Goal: Task Accomplishment & Management: Manage account settings

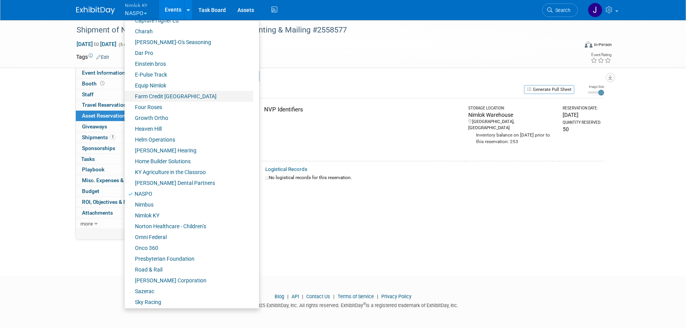
scroll to position [182, 0]
click at [166, 100] on link "Farm Credit [GEOGRAPHIC_DATA]" at bounding box center [189, 96] width 129 height 11
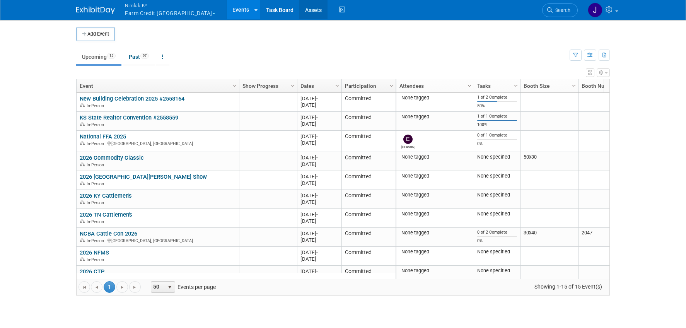
click at [299, 9] on link "Assets" at bounding box center [313, 9] width 28 height 19
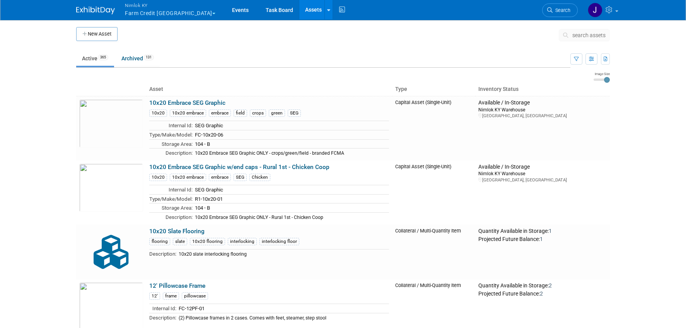
click at [591, 39] on button "search assets" at bounding box center [584, 35] width 51 height 12
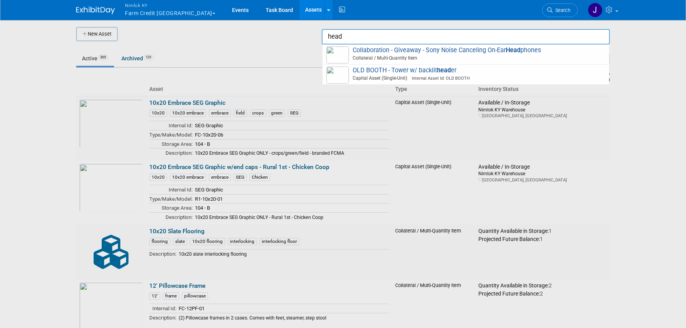
type input "head"
click at [343, 53] on div at bounding box center [343, 164] width 0 height 328
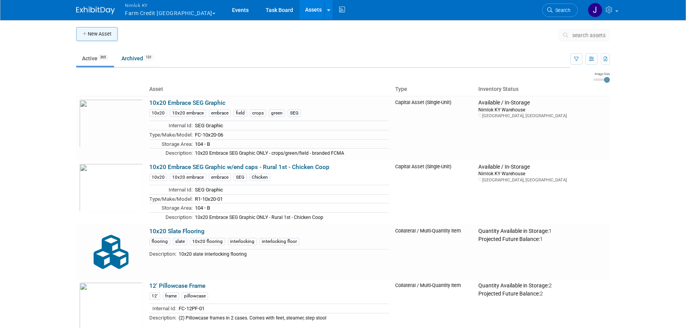
click at [97, 33] on button "New Asset" at bounding box center [96, 34] width 41 height 14
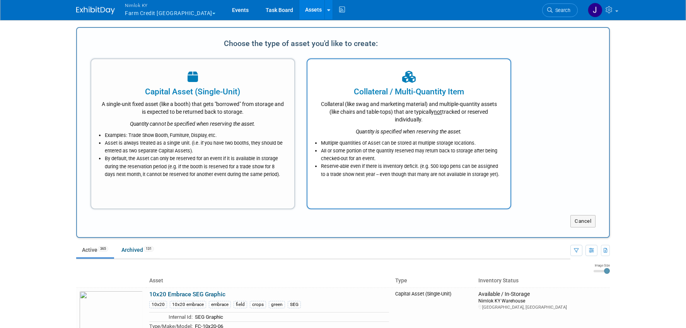
click at [369, 97] on div "Collateral / Multi-Quantity Item" at bounding box center [409, 92] width 184 height 12
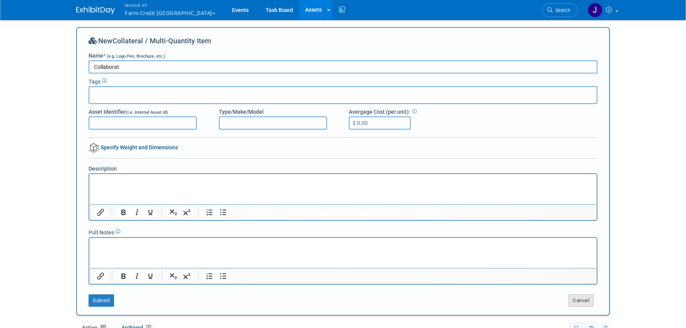
type input "Collaborat"
click at [573, 299] on button "Cancel" at bounding box center [581, 300] width 25 height 12
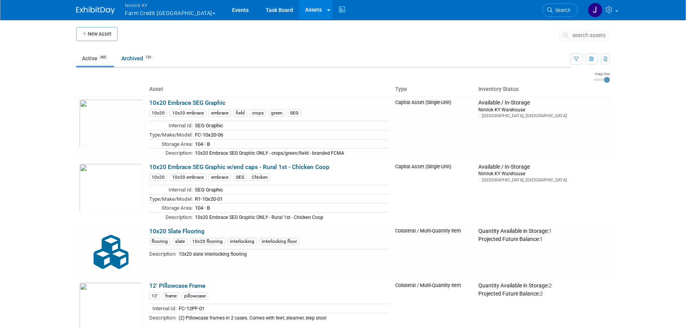
click at [568, 31] on button "search assets" at bounding box center [584, 35] width 51 height 12
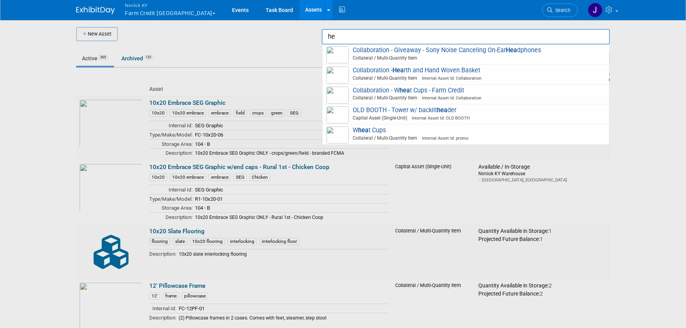
type input "h"
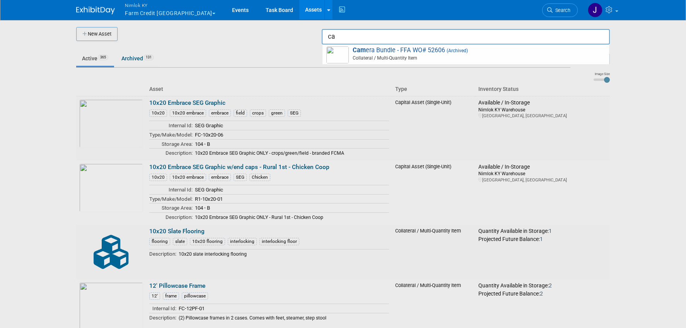
type input "c"
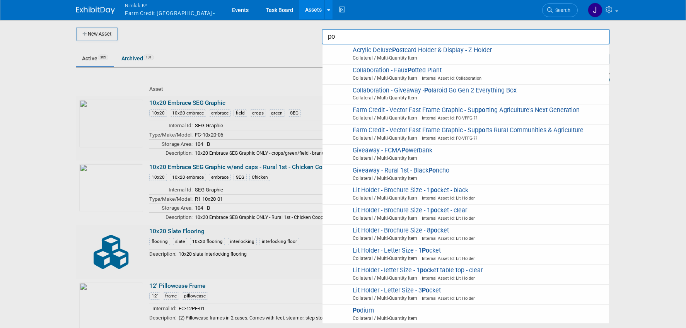
type input "p"
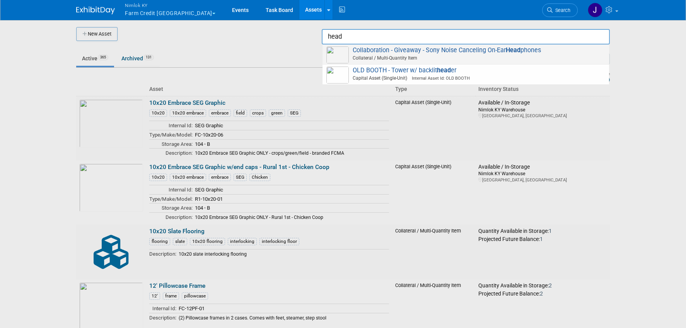
click at [522, 58] on span "Collateral / Multi-Quantity Item" at bounding box center [467, 58] width 277 height 7
type input "Collaboration - Giveaway - Sony Noise Canceling On-Ear Headphones"
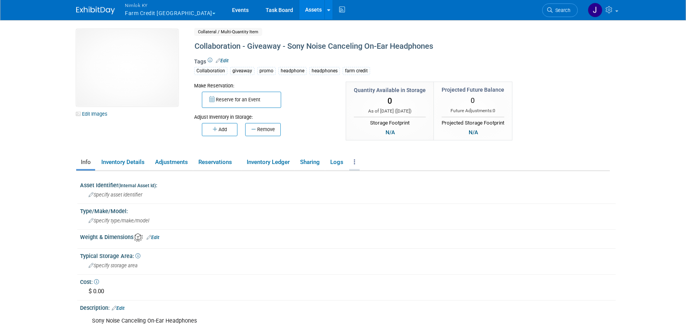
click at [355, 163] on icon at bounding box center [355, 162] width 2 height 6
click at [384, 176] on link "Copy/Duplicate Asset" at bounding box center [382, 177] width 67 height 13
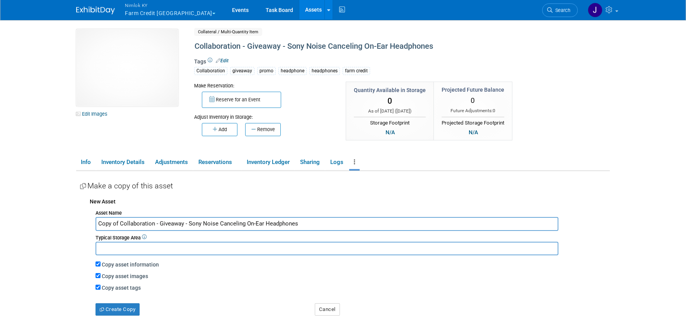
click at [119, 223] on input "Copy of Collaboration - Giveaway - Sony Noise Canceling On-Ear Headphones" at bounding box center [327, 224] width 463 height 14
drag, startPoint x: 279, startPoint y: 224, endPoint x: 167, endPoint y: 227, distance: 112.2
click at [167, 227] on input "Collaboration - Giveaway - Sony Noise Canceling On-Ear Headphones" at bounding box center [327, 224] width 463 height 14
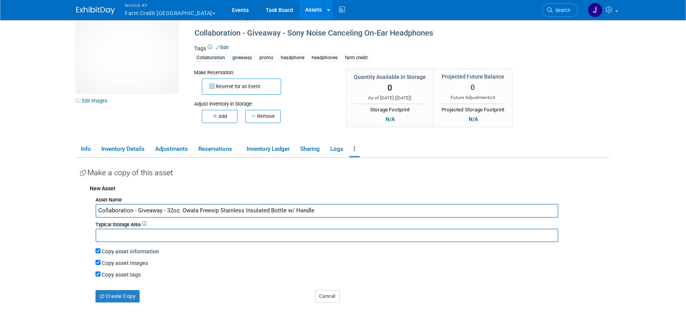
scroll to position [36, 0]
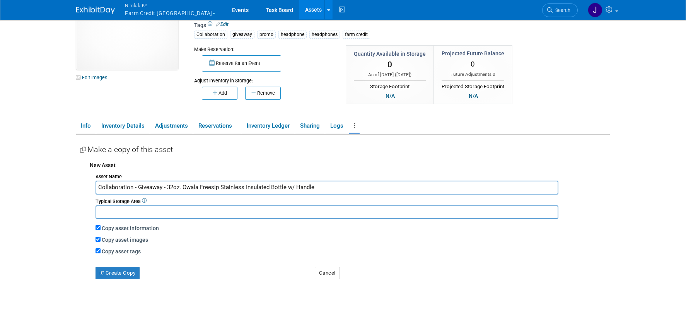
type input "Collaboration - Giveaway - 32oz. Owala Freesip Stainless Insulated Bottle w/ Ha…"
click at [98, 239] on input "Copy asset images" at bounding box center [98, 239] width 5 height 5
checkbox input "false"
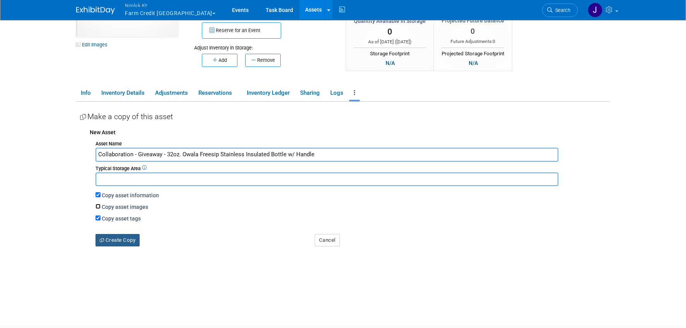
scroll to position [72, 0]
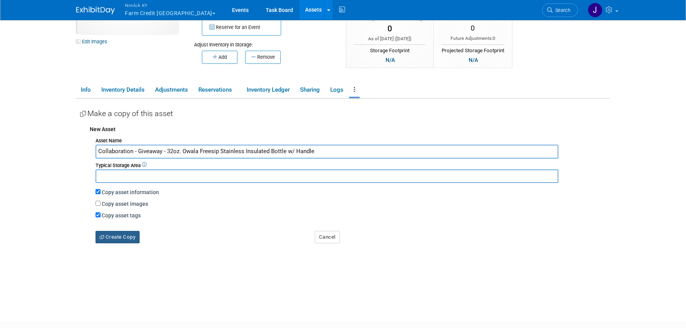
click at [129, 238] on button "Create Copy" at bounding box center [118, 237] width 44 height 12
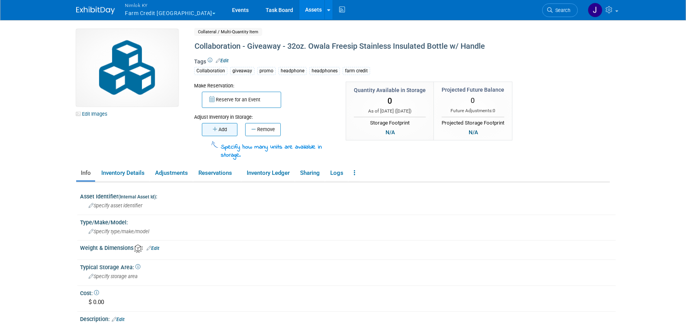
click at [217, 130] on button "Add" at bounding box center [220, 129] width 36 height 13
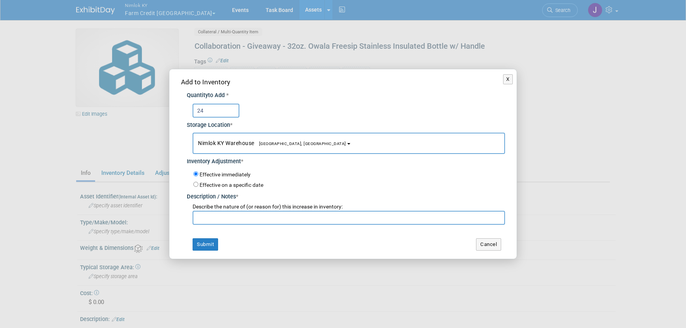
type input "24"
click at [231, 219] on input "text" at bounding box center [349, 218] width 313 height 14
type input "Adding to inventory for FFA"
click at [212, 248] on button "Submit" at bounding box center [206, 244] width 26 height 12
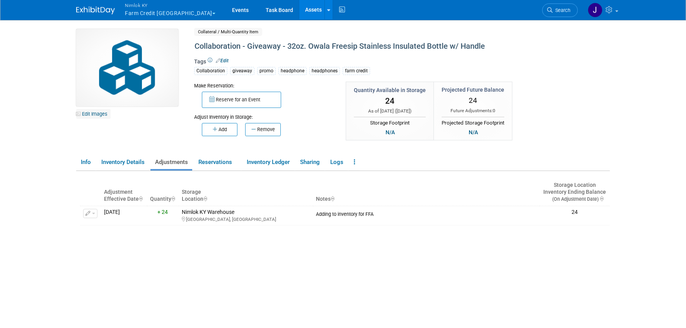
click at [103, 114] on link "Edit Images" at bounding box center [93, 114] width 34 height 10
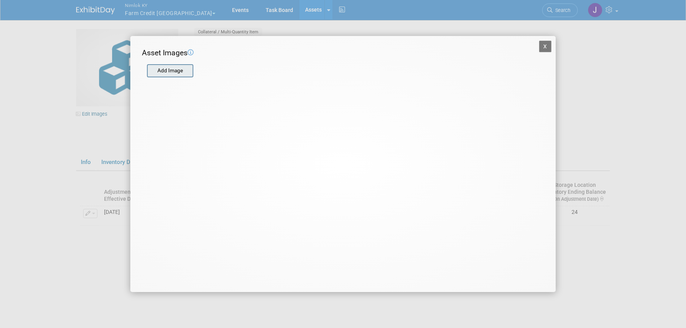
click at [174, 75] on input "file" at bounding box center [147, 71] width 92 height 12
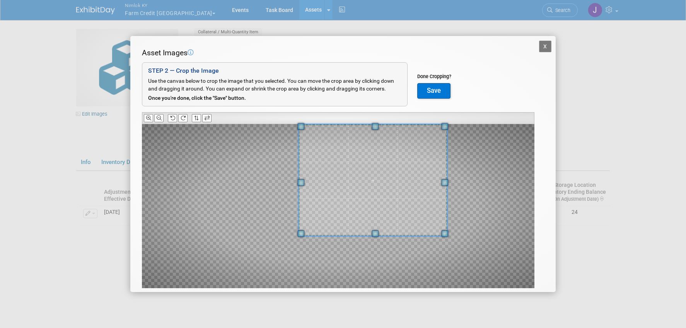
click at [417, 100] on div "Asset Images Add Image STEP 2 — Crop the Image Use the canvas below to crop the…" at bounding box center [343, 180] width 402 height 265
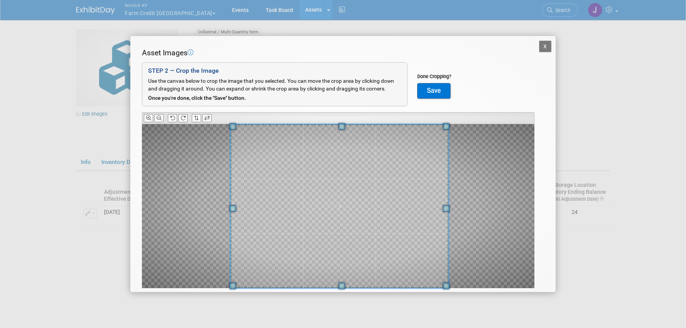
click at [214, 277] on div at bounding box center [338, 206] width 393 height 164
click at [439, 94] on button "Save" at bounding box center [433, 90] width 33 height 15
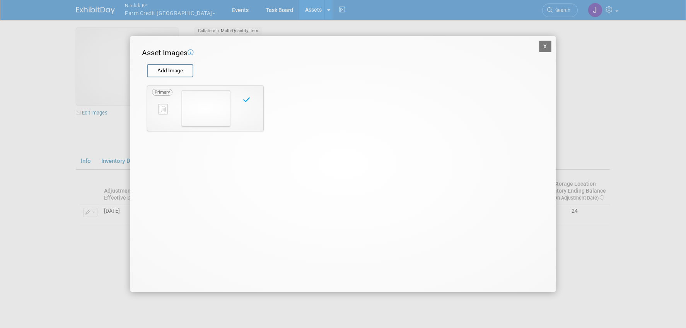
scroll to position [2, 0]
click at [547, 45] on button "X" at bounding box center [545, 47] width 12 height 12
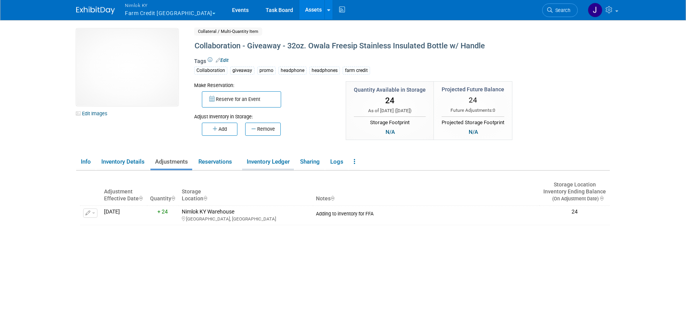
scroll to position [0, 0]
click at [84, 160] on link "Info" at bounding box center [85, 162] width 19 height 14
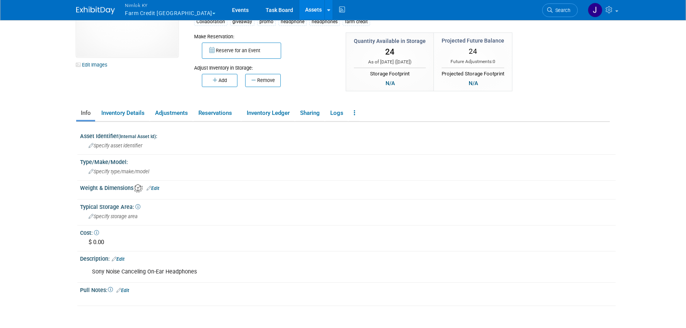
scroll to position [50, 0]
click at [125, 260] on link "Edit" at bounding box center [118, 258] width 13 height 5
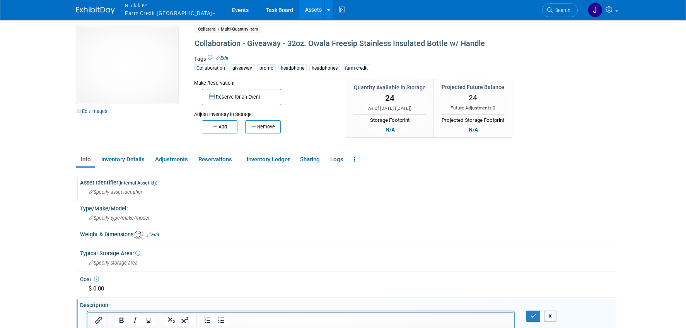
scroll to position [0, 0]
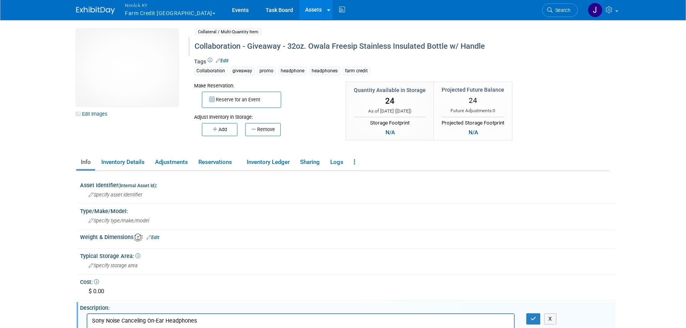
click at [314, 46] on div "Collaboration - Giveaway - 32oz. Owala Freesip Stainless Insulated Bottle w/ Ha…" at bounding box center [369, 46] width 354 height 14
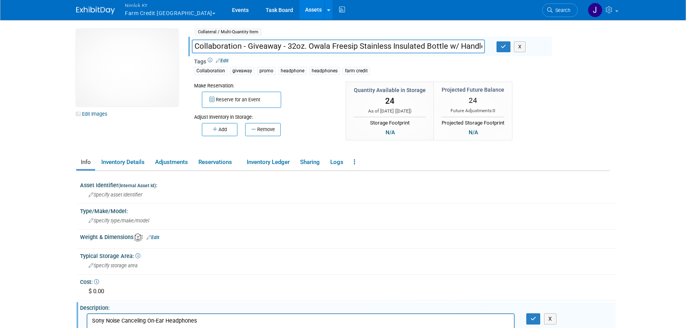
scroll to position [0, 1]
drag, startPoint x: 287, startPoint y: 45, endPoint x: 487, endPoint y: 49, distance: 200.0
click at [487, 49] on div "Collaboration - Giveaway - 32oz. Owala Freesip Stainless Insulated Bottle w/ Ha…" at bounding box center [338, 47] width 305 height 12
click at [501, 66] on div "Collaboration giveaway promo headphone headphones farm credit" at bounding box center [370, 70] width 352 height 9
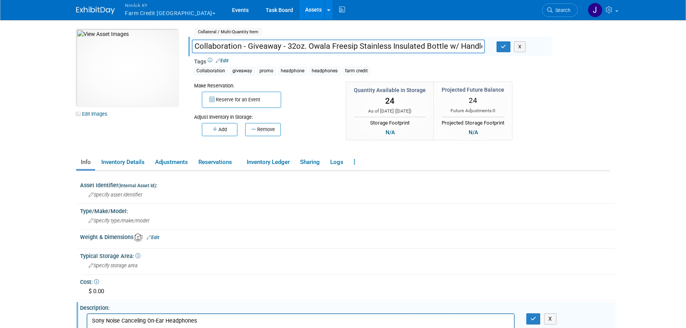
click at [506, 52] on div "Collaboration - Giveaway - 32oz. Owala Freesip Stainless Insulated Bottle w/ Ha…" at bounding box center [369, 47] width 366 height 12
click at [505, 48] on icon "button" at bounding box center [503, 46] width 5 height 5
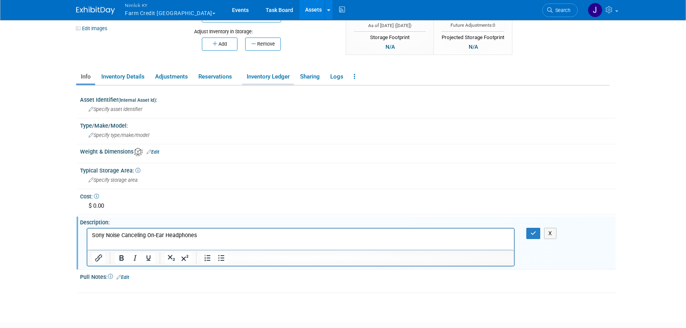
scroll to position [134, 0]
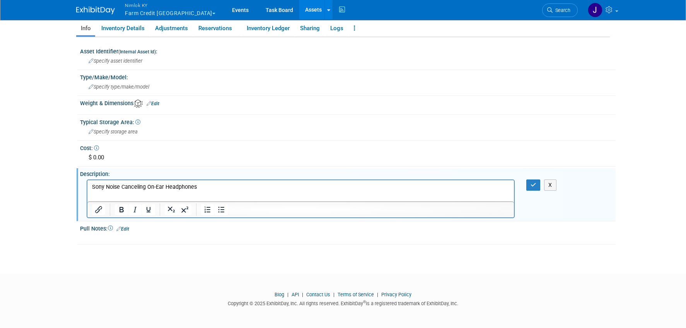
click at [222, 186] on p "Sony Noise Canceling On-Ear Headphones" at bounding box center [301, 187] width 418 height 8
drag, startPoint x: 198, startPoint y: 188, endPoint x: 165, endPoint y: 366, distance: 180.9
click at [87, 186] on html "Sony Noise Canceling On-Ear Headphones" at bounding box center [300, 185] width 427 height 11
paste body "Rich Text Area. Press ALT-0 for help."
click at [247, 188] on p "32oz. Owala Freesip Stainless Insulated Bottle w/ Handle" at bounding box center [301, 187] width 418 height 8
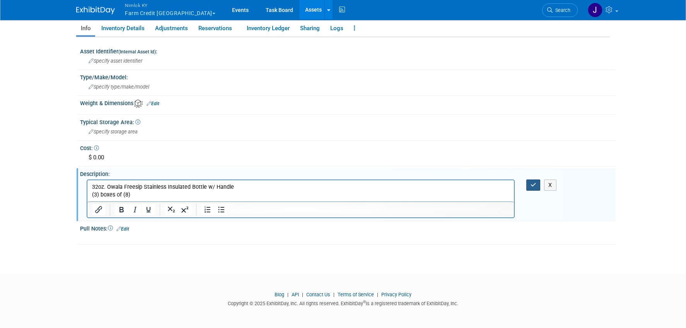
click at [529, 186] on button "button" at bounding box center [533, 184] width 14 height 11
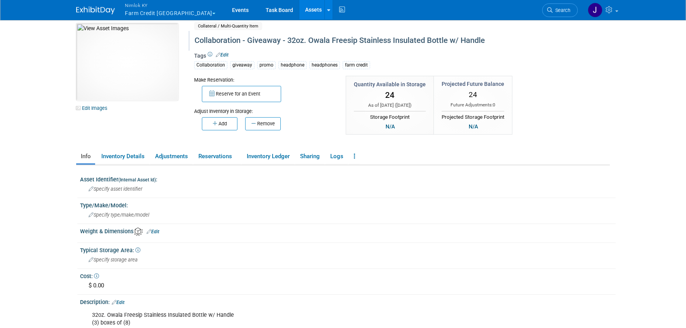
scroll to position [0, 0]
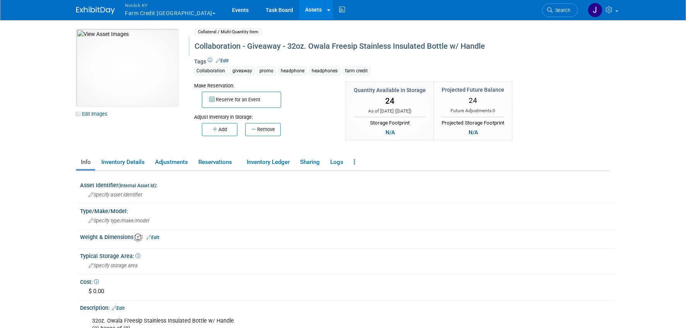
click at [377, 71] on div "Collaboration giveaway promo headphone headphones farm credit" at bounding box center [370, 70] width 352 height 9
click at [222, 58] on link "Edit" at bounding box center [222, 60] width 13 height 5
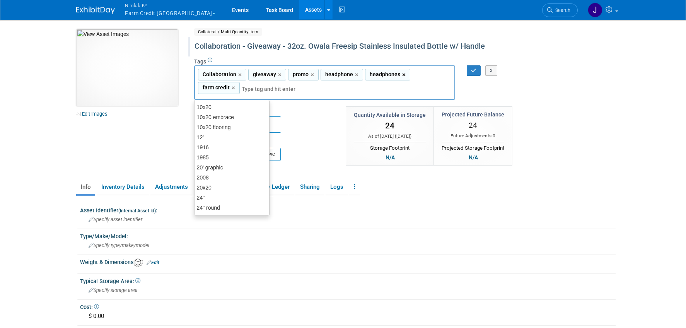
click at [402, 74] on link "×" at bounding box center [404, 74] width 5 height 9
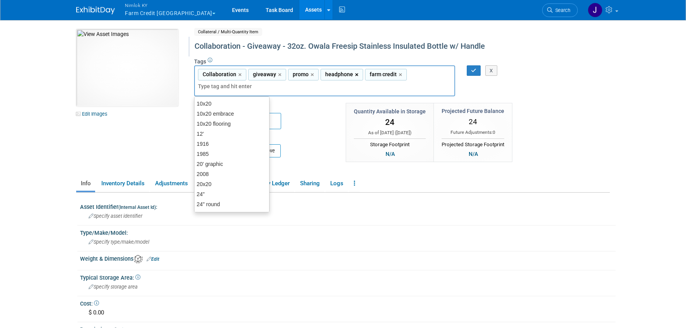
click at [355, 76] on link "×" at bounding box center [357, 74] width 5 height 9
type input "Collaboration, giveaway, promo, farm credit"
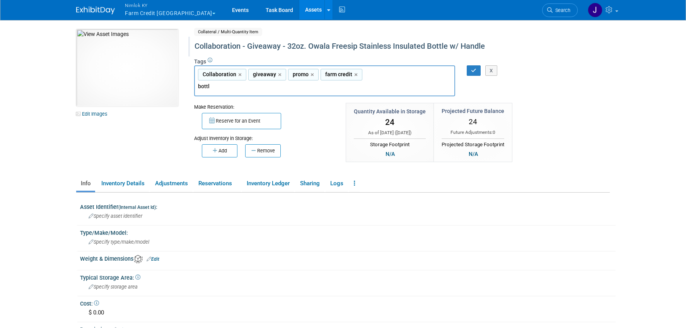
type input "bottle"
type input "Collaboration, giveaway, promo, farm credit, bottle"
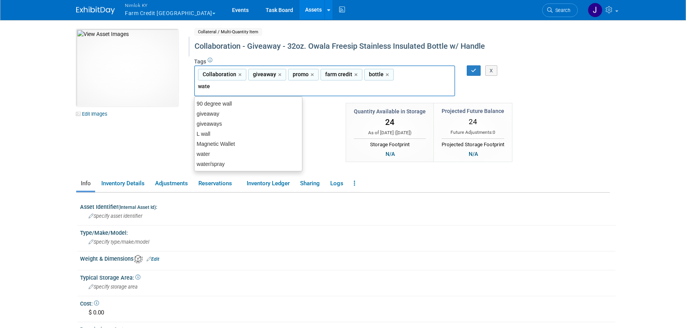
type input "water"
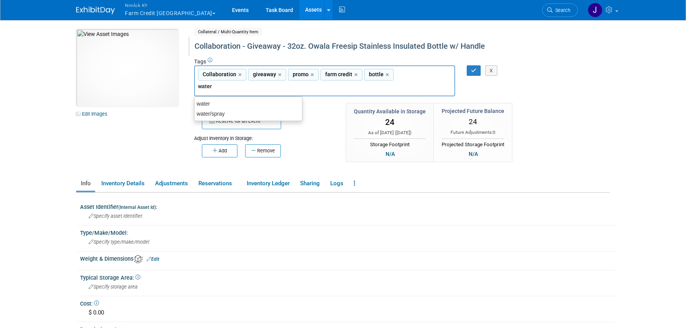
type input "Collaboration, giveaway, promo, farm credit, bottle, water"
type input "e"
type input "water bottle"
type input "Collaboration, giveaway, promo, farm credit, bottle, water, water bottle"
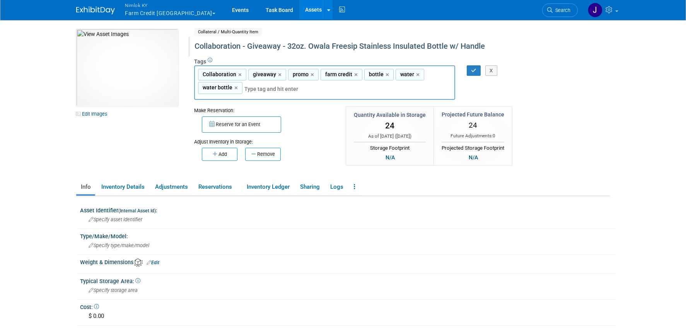
type input "o"
type input "Owala"
type input "Collaboration, giveaway, promo, farm credit, bottle, water, water bottle, Owala"
click at [471, 69] on icon "button" at bounding box center [473, 70] width 5 height 5
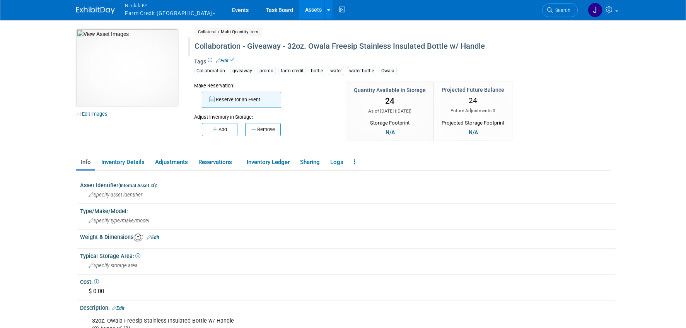
click at [237, 99] on button "Reserve for an Event" at bounding box center [241, 100] width 79 height 16
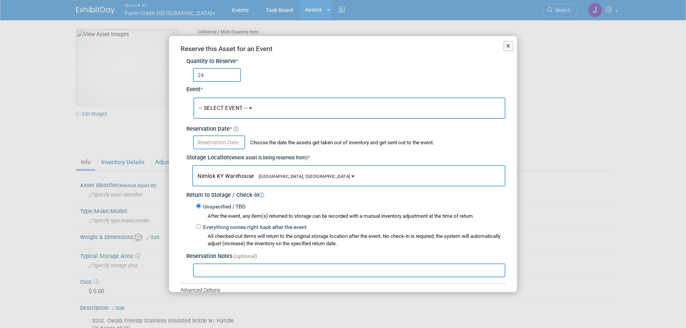
type input "24"
click at [260, 107] on button "-- SELECT EVENT --" at bounding box center [349, 107] width 312 height 21
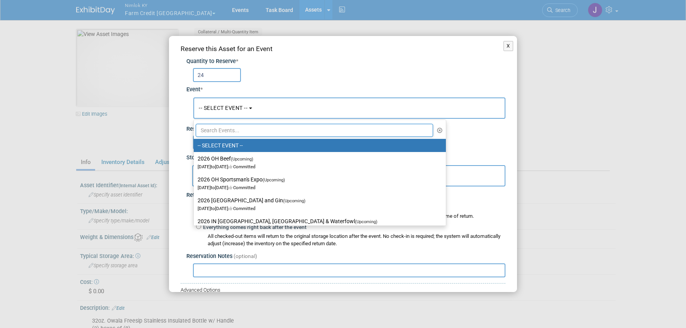
click at [265, 122] on ul "-- SELECT EVENT -- 2026 OH Beef (Upcoming) Mar 12, 2026 to Mar 15, 2026 Committ…" at bounding box center [319, 173] width 253 height 106
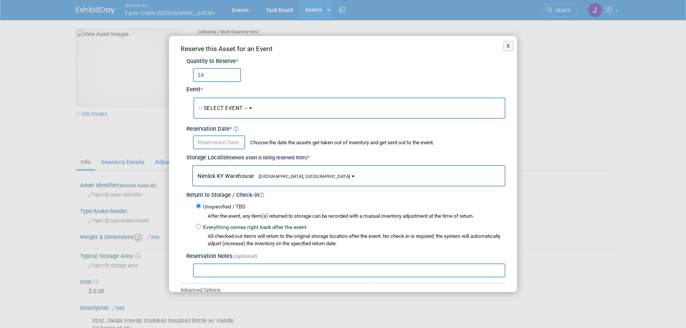
click at [232, 146] on input "text" at bounding box center [219, 142] width 52 height 14
click at [259, 114] on button "-- SELECT EVENT --" at bounding box center [349, 107] width 312 height 21
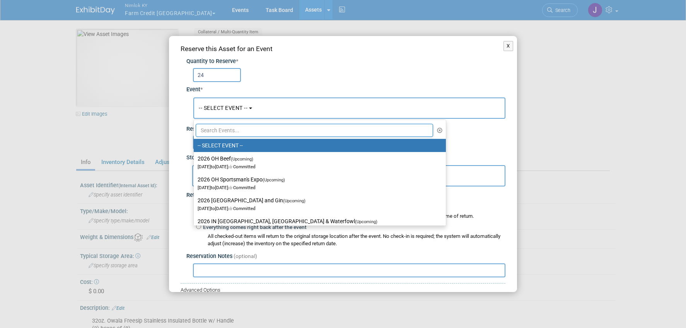
click at [248, 128] on input "text" at bounding box center [314, 130] width 237 height 13
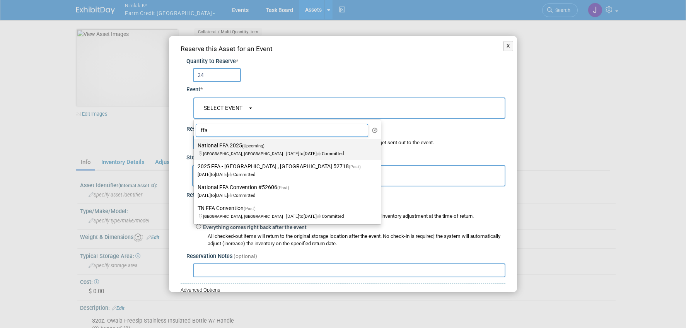
type input "ffa"
click at [239, 147] on label "National FFA 2025 (Upcoming) Indianapolis, IN Oct 29, 2025 to Oct 31, 2025 Comm…" at bounding box center [286, 149] width 176 height 18
click at [195, 147] on input "National FFA 2025 (Upcoming) Indianapolis, IN Oct 29, 2025 to Oct 31, 2025 Comm…" at bounding box center [192, 145] width 5 height 5
select select "11142014"
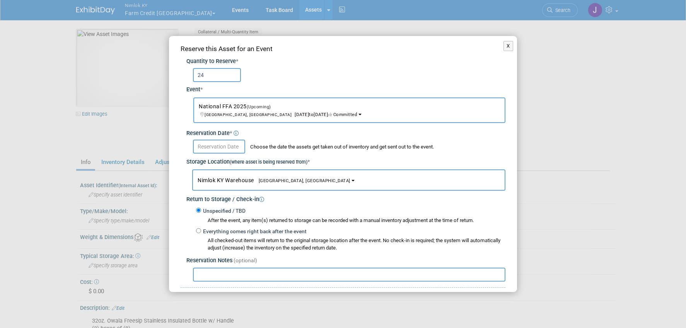
click at [231, 145] on input "text" at bounding box center [219, 147] width 52 height 14
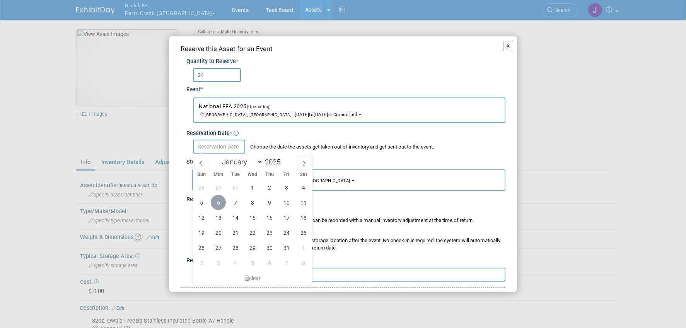
click at [220, 206] on span "6" at bounding box center [218, 202] width 15 height 15
type input "Oct 6, 2025"
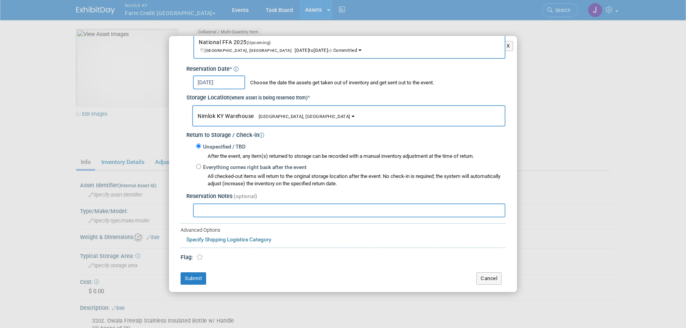
scroll to position [65, 0]
click at [196, 281] on button "Submit" at bounding box center [194, 278] width 26 height 12
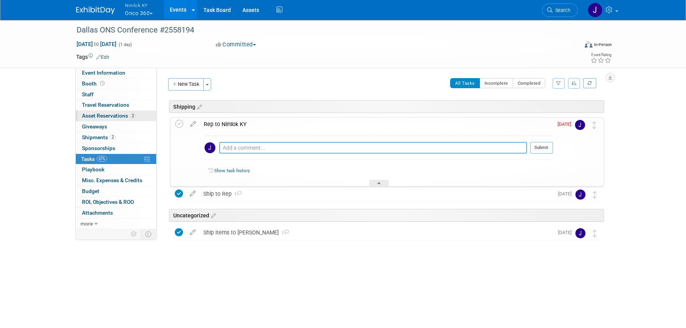
click at [100, 118] on span "Asset Reservations 2" at bounding box center [109, 116] width 54 height 6
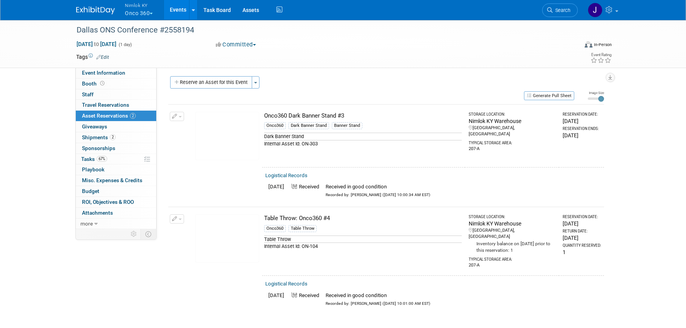
scroll to position [3, 0]
click at [117, 159] on link "67% Tasks 67%" at bounding box center [116, 159] width 80 height 10
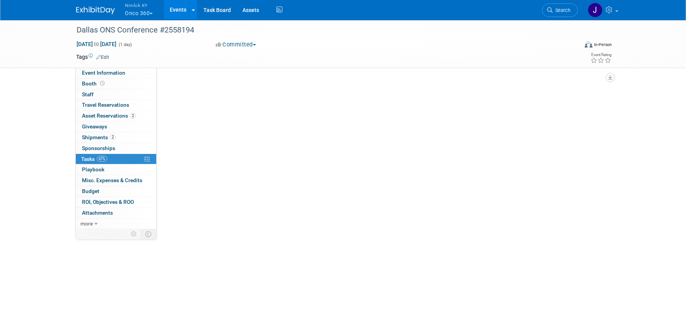
scroll to position [0, 0]
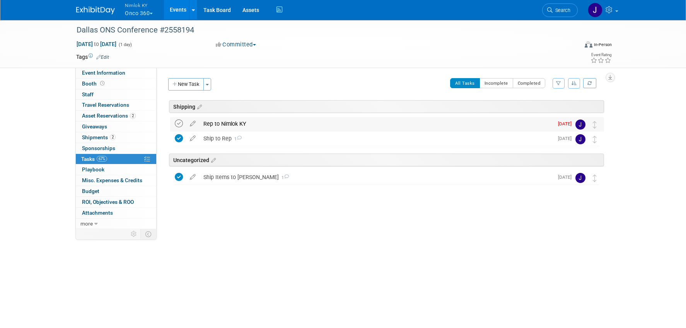
click at [181, 125] on icon at bounding box center [179, 124] width 8 height 8
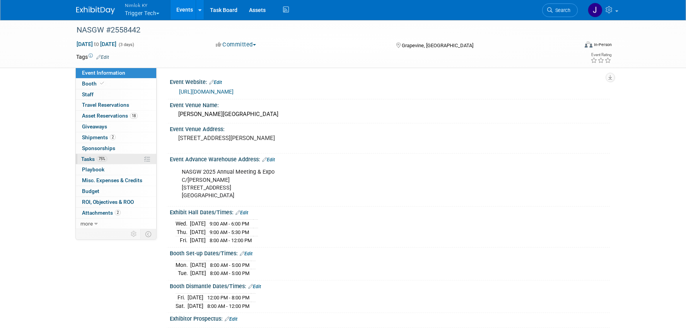
click at [123, 159] on link "75% Tasks 75%" at bounding box center [116, 159] width 80 height 10
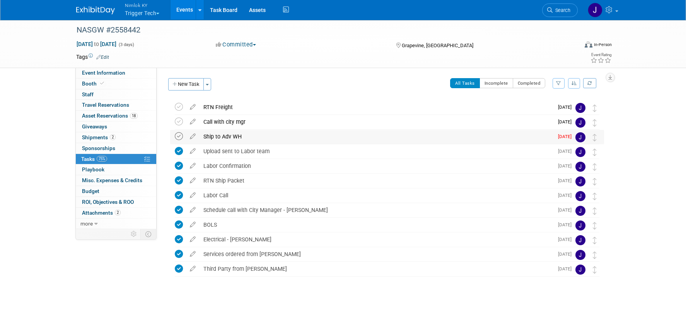
click at [179, 140] on icon at bounding box center [179, 136] width 8 height 8
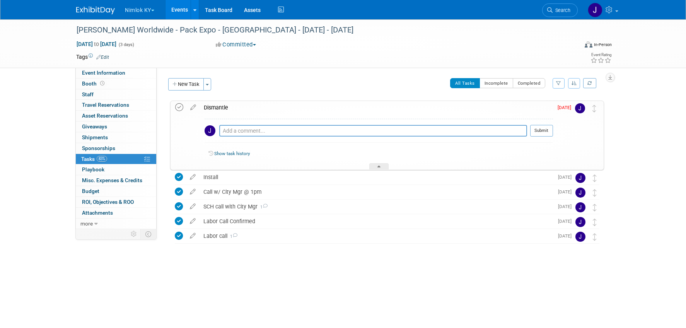
click at [181, 108] on icon at bounding box center [179, 107] width 8 height 8
